Goal: Task Accomplishment & Management: Manage account settings

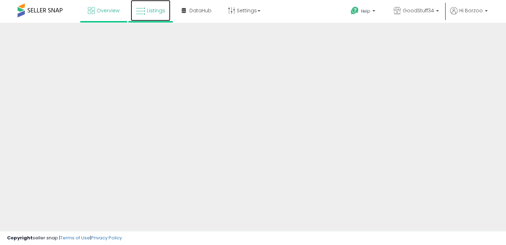
click at [145, 19] on link "Listings" at bounding box center [151, 10] width 40 height 21
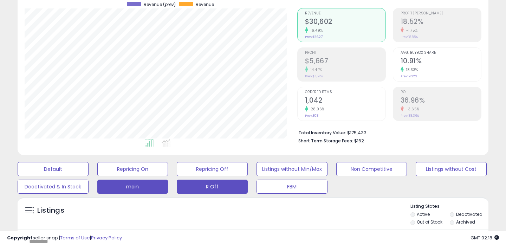
scroll to position [161, 0]
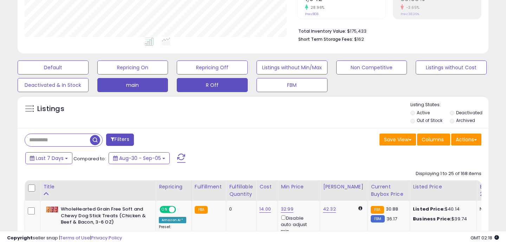
click at [205, 82] on button "R Off" at bounding box center [212, 85] width 71 height 14
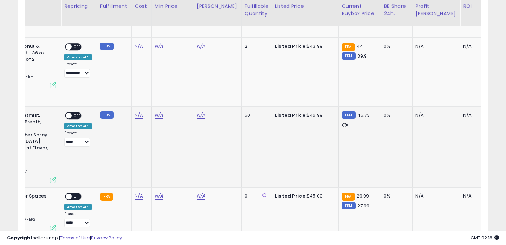
scroll to position [0, 190]
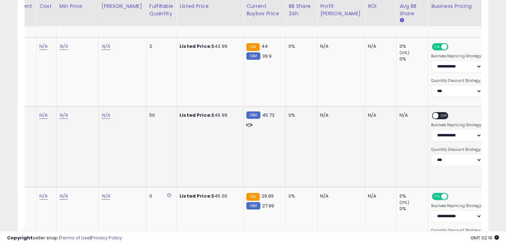
click at [439, 117] on span "OFF" at bounding box center [444, 116] width 11 height 6
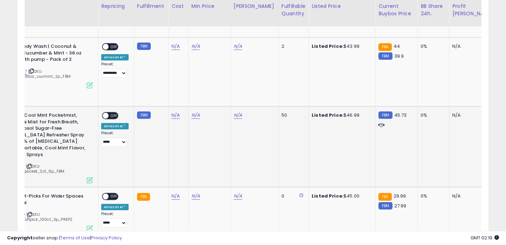
scroll to position [0, 0]
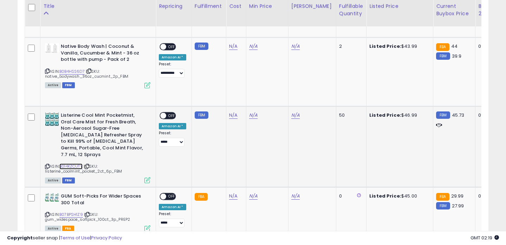
click at [67, 163] on link "B014KZCUTY" at bounding box center [70, 166] width 23 height 6
click at [235, 116] on div "N/A" at bounding box center [235, 115] width 12 height 6
click at [233, 116] on link "N/A" at bounding box center [233, 115] width 8 height 7
type input "*"
type input "**"
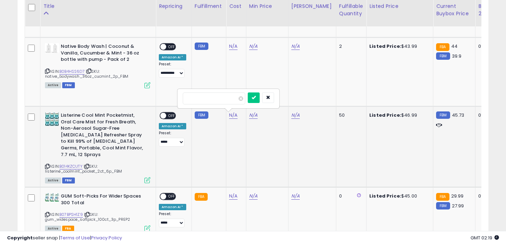
click button "submit" at bounding box center [254, 97] width 12 height 11
click at [247, 115] on td "N/A" at bounding box center [268, 147] width 42 height 81
click at [250, 115] on link "N/A" at bounding box center [254, 115] width 8 height 7
type input "*****"
click button "submit" at bounding box center [275, 90] width 12 height 11
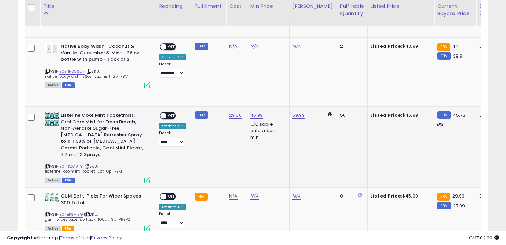
click at [171, 115] on span "OFF" at bounding box center [171, 116] width 11 height 6
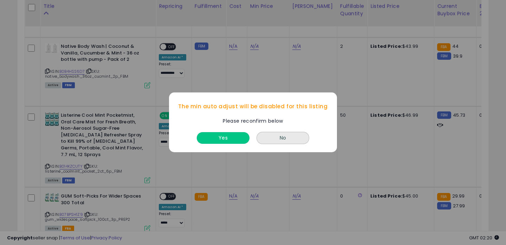
click at [227, 135] on button "Yes" at bounding box center [223, 139] width 53 height 12
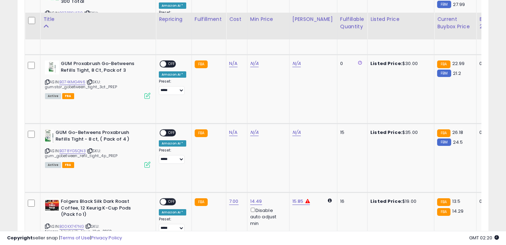
scroll to position [614, 0]
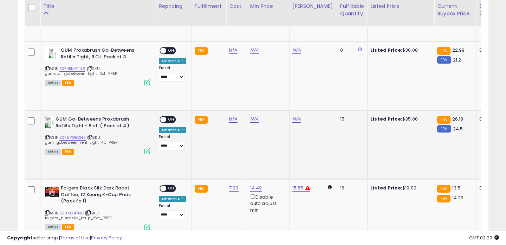
click at [47, 136] on icon at bounding box center [47, 138] width 5 height 4
click at [229, 116] on td "N/A" at bounding box center [236, 144] width 21 height 69
click at [230, 116] on link "N/A" at bounding box center [233, 119] width 8 height 7
type input "*****"
click button "submit" at bounding box center [254, 95] width 12 height 11
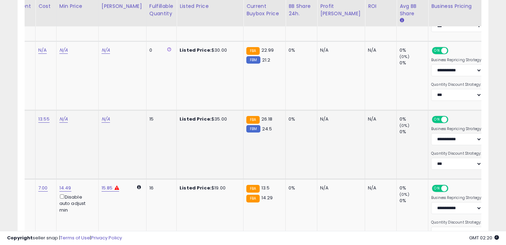
scroll to position [0, 0]
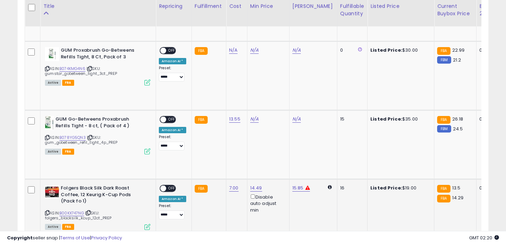
click at [175, 186] on span "OFF" at bounding box center [171, 189] width 11 height 6
click at [76, 135] on link "B078YG5QN3" at bounding box center [72, 138] width 26 height 6
click at [256, 116] on link "N/A" at bounding box center [254, 119] width 8 height 7
type input "*****"
click button "submit" at bounding box center [275, 88] width 12 height 11
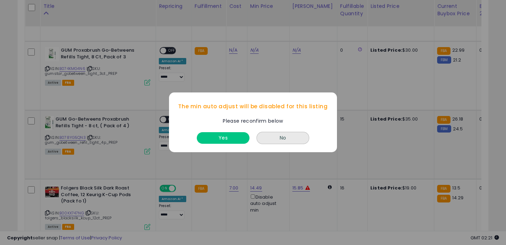
click at [257, 132] on button "No" at bounding box center [283, 138] width 53 height 12
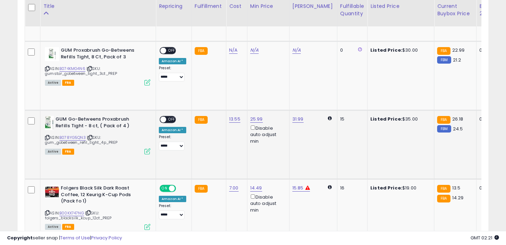
click at [247, 122] on td "25.99 Disable auto adjust min" at bounding box center [268, 144] width 42 height 69
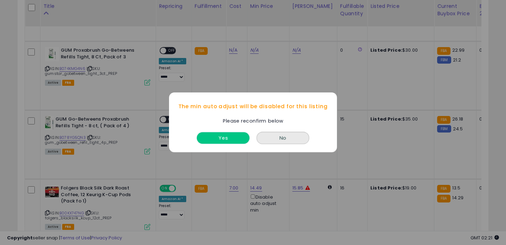
click at [238, 135] on button "Yes" at bounding box center [223, 139] width 53 height 12
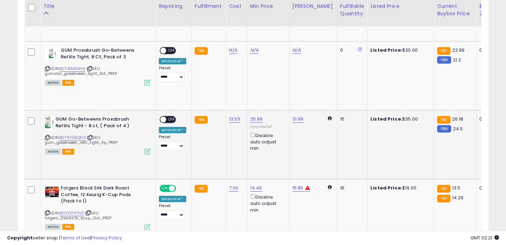
click at [175, 116] on div "**********" at bounding box center [172, 133] width 27 height 34
click at [173, 117] on span "OFF" at bounding box center [171, 120] width 11 height 6
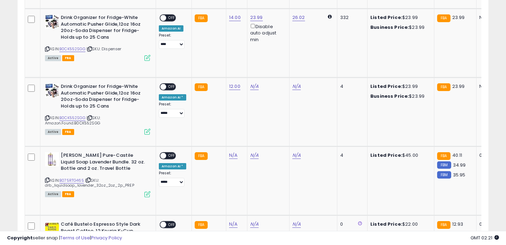
scroll to position [873, 0]
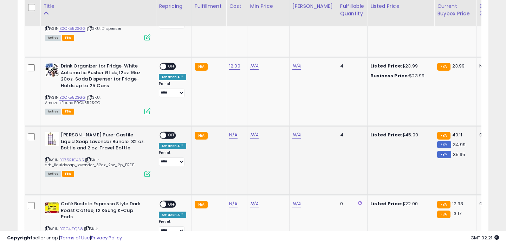
click at [45, 158] on icon at bounding box center [47, 160] width 5 height 4
click at [47, 158] on icon at bounding box center [47, 160] width 5 height 4
click at [70, 157] on link "B075RTG465" at bounding box center [71, 160] width 25 height 6
click at [233, 131] on link "N/A" at bounding box center [233, 134] width 8 height 7
type input "****"
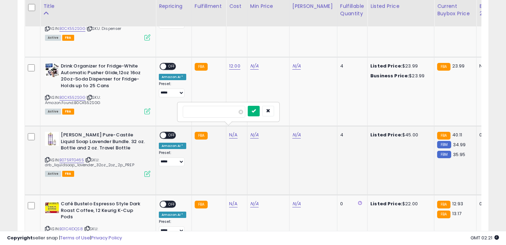
click at [260, 112] on button "submit" at bounding box center [254, 111] width 12 height 11
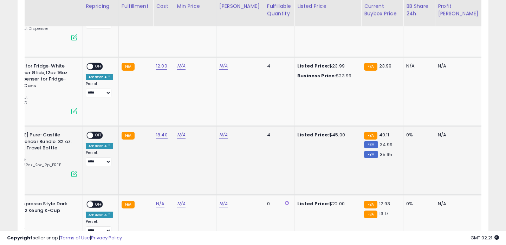
scroll to position [0, 74]
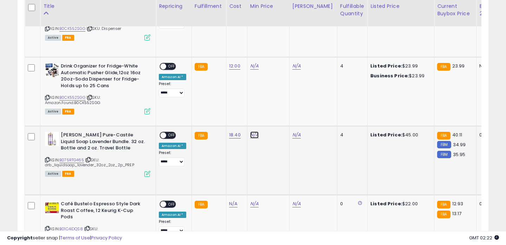
click at [252, 131] on link "N/A" at bounding box center [254, 134] width 8 height 7
type input "*****"
click button "submit" at bounding box center [275, 104] width 12 height 11
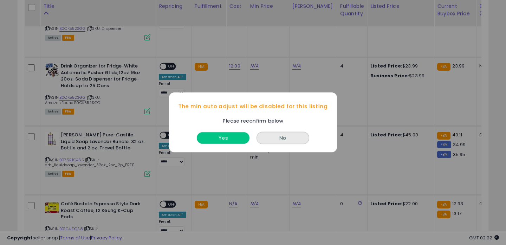
click at [226, 142] on button "Yes" at bounding box center [223, 139] width 53 height 12
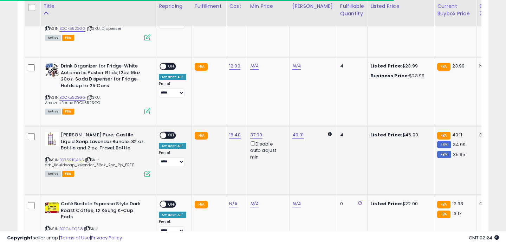
click at [168, 133] on div "ON OFF" at bounding box center [160, 136] width 17 height 6
click at [173, 133] on span "OFF" at bounding box center [171, 136] width 11 height 6
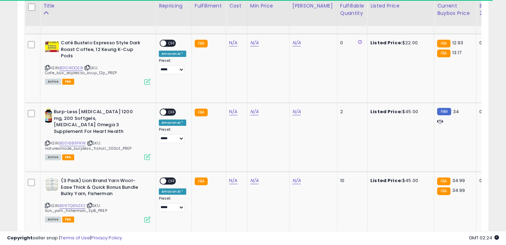
scroll to position [1034, 0]
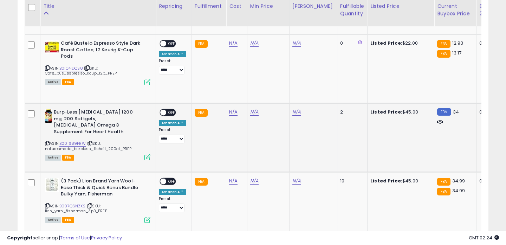
click at [47, 142] on icon at bounding box center [47, 144] width 5 height 4
click at [63, 141] on link "B00I689FRW" at bounding box center [72, 144] width 26 height 6
click at [232, 109] on link "N/A" at bounding box center [233, 112] width 8 height 7
type input "**"
click at [232, 109] on link "N/A" at bounding box center [233, 112] width 8 height 7
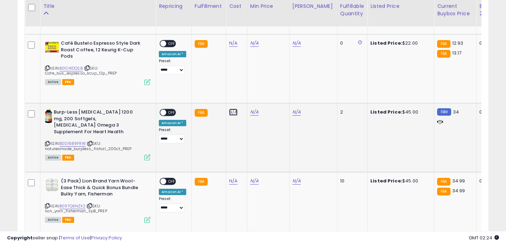
click at [229, 109] on link "N/A" at bounding box center [233, 112] width 8 height 7
type input "**"
click at [256, 89] on icon "submit" at bounding box center [254, 88] width 4 height 4
click at [252, 109] on link "N/A" at bounding box center [254, 112] width 8 height 7
type input "*"
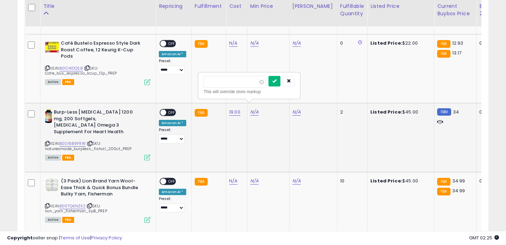
type input "*****"
click at [275, 82] on button "submit" at bounding box center [275, 81] width 12 height 11
click at [172, 110] on span "OFF" at bounding box center [171, 113] width 11 height 6
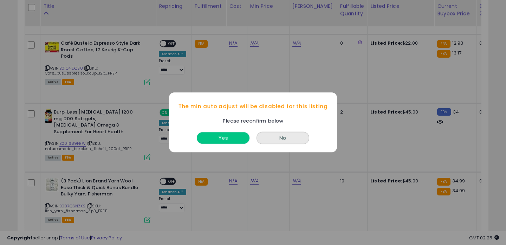
click at [234, 137] on button "Yes" at bounding box center [223, 139] width 53 height 12
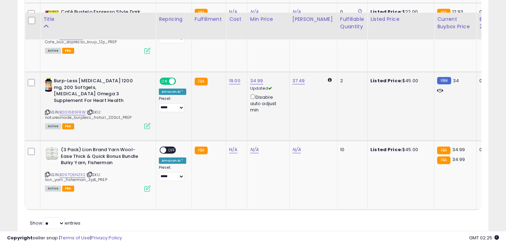
scroll to position [1078, 0]
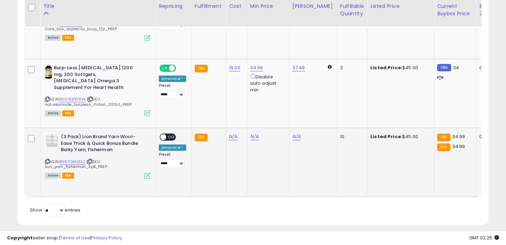
click at [48, 160] on icon at bounding box center [47, 162] width 5 height 4
click at [46, 160] on icon at bounding box center [47, 162] width 5 height 4
click at [66, 159] on link "B097Q6NZX2" at bounding box center [72, 162] width 26 height 6
click at [232, 133] on link "N/A" at bounding box center [233, 136] width 8 height 7
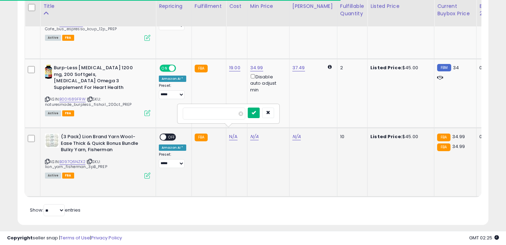
type input "****"
click at [256, 112] on icon "submit" at bounding box center [254, 112] width 4 height 4
click at [254, 133] on link "N/A" at bounding box center [254, 136] width 8 height 7
type input "*****"
click at [277, 105] on icon "submit" at bounding box center [274, 105] width 4 height 4
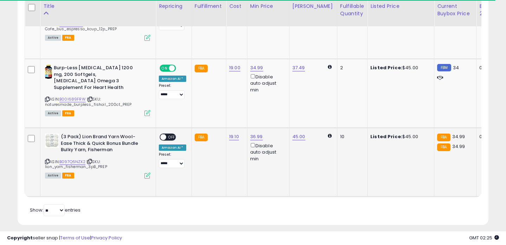
click at [168, 134] on span "OFF" at bounding box center [171, 137] width 11 height 6
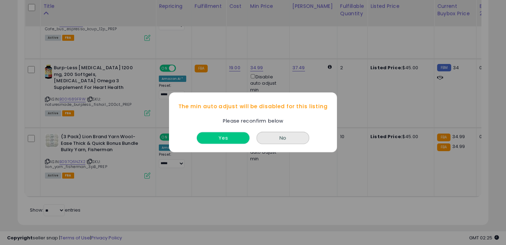
click at [225, 143] on button "Yes" at bounding box center [223, 139] width 53 height 12
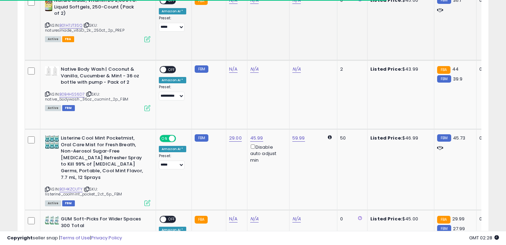
scroll to position [419, 0]
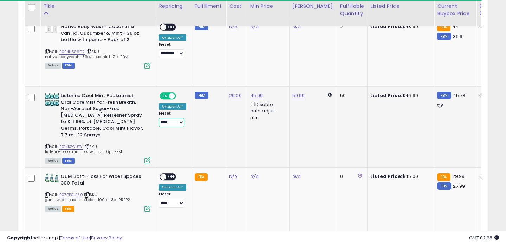
click at [181, 119] on select "**********" at bounding box center [172, 122] width 26 height 9
select select "**********"
click at [159, 118] on select "**********" at bounding box center [172, 122] width 26 height 9
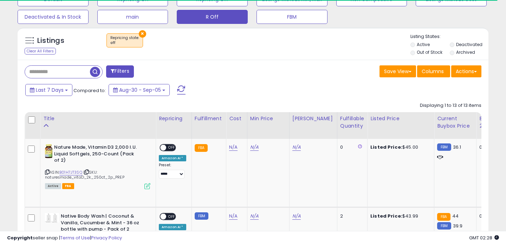
scroll to position [229, 0]
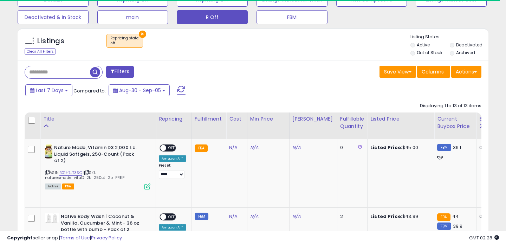
click at [55, 46] on div "Listings" at bounding box center [54, 42] width 68 height 11
click at [52, 46] on div "Listings" at bounding box center [54, 42] width 68 height 11
click at [50, 51] on div "Clear All Filters" at bounding box center [40, 51] width 31 height 7
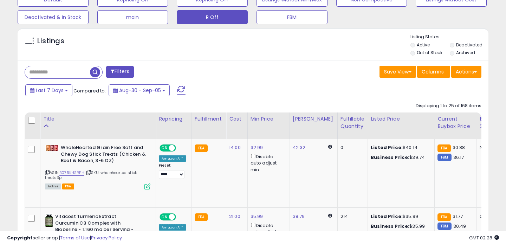
scroll to position [144, 272]
click at [280, 20] on button "FBM" at bounding box center [292, 17] width 71 height 14
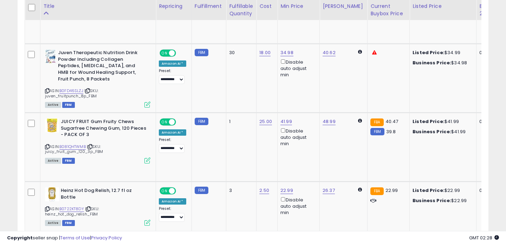
scroll to position [1911, 0]
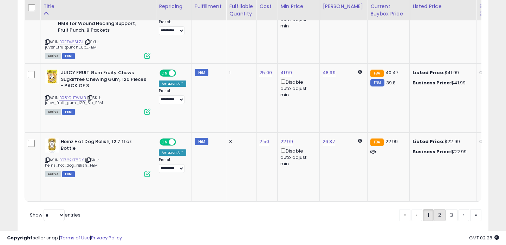
click at [436, 209] on link "2" at bounding box center [440, 215] width 12 height 12
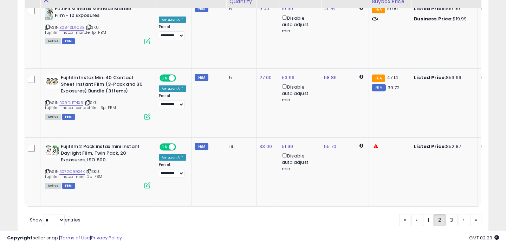
scroll to position [1893, 0]
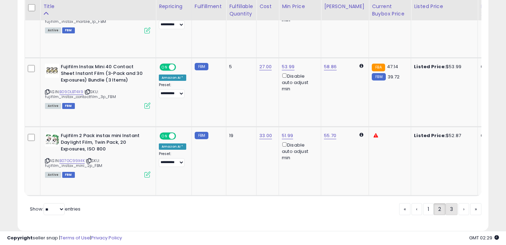
click at [449, 205] on link "3" at bounding box center [452, 209] width 12 height 12
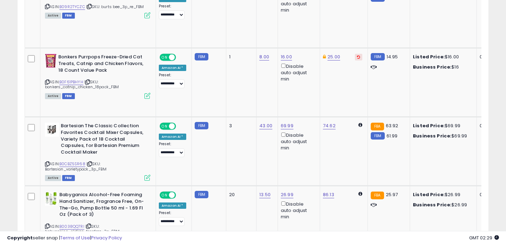
scroll to position [1405, 0]
